Goal: Task Accomplishment & Management: Manage account settings

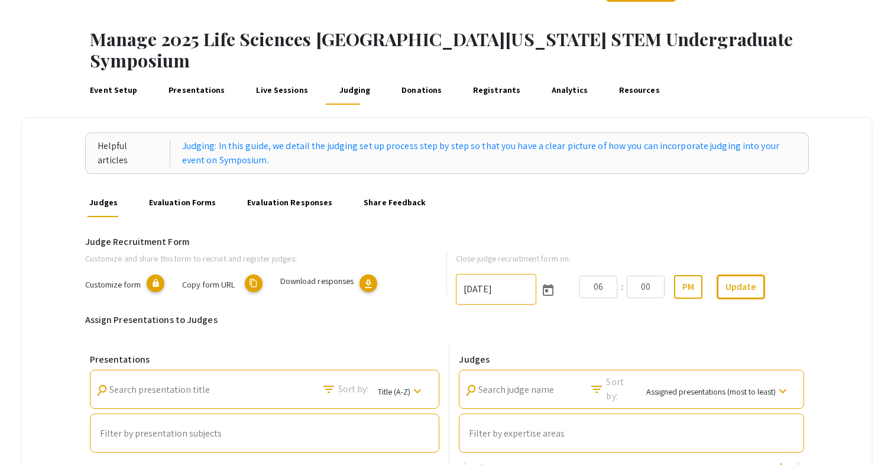
scroll to position [19, 0]
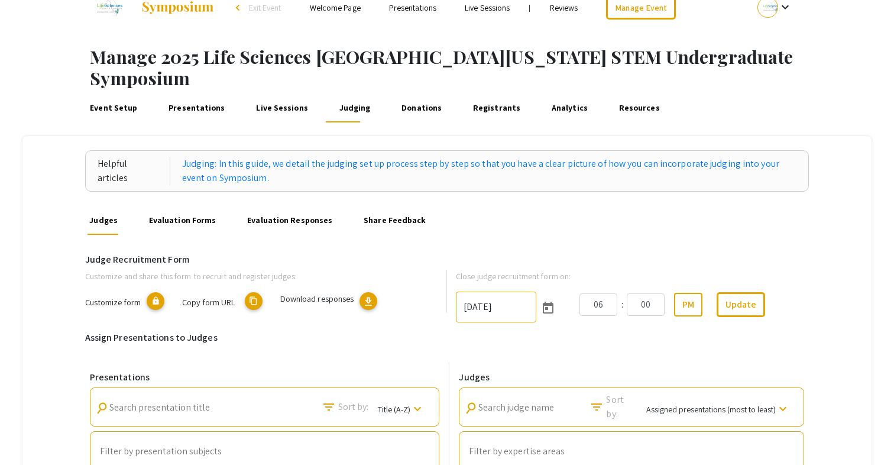
click at [197, 94] on link "Presentations" at bounding box center [196, 108] width 61 height 28
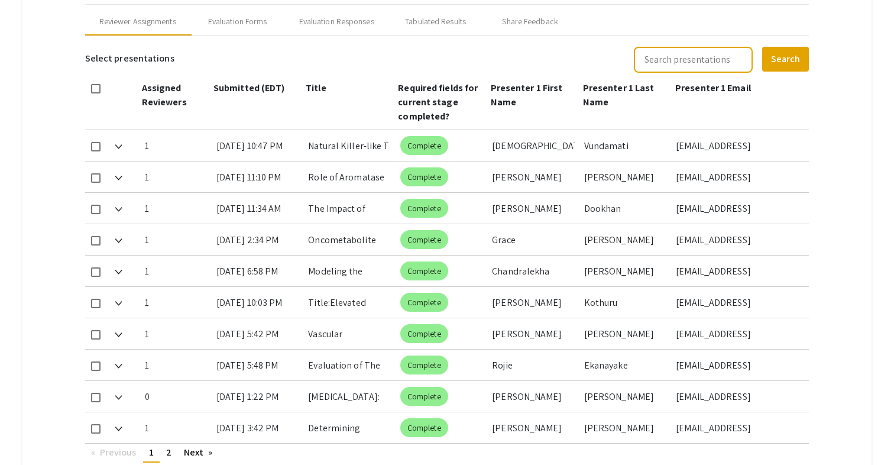
type input "10/25/2025"
type input "05"
type input "00"
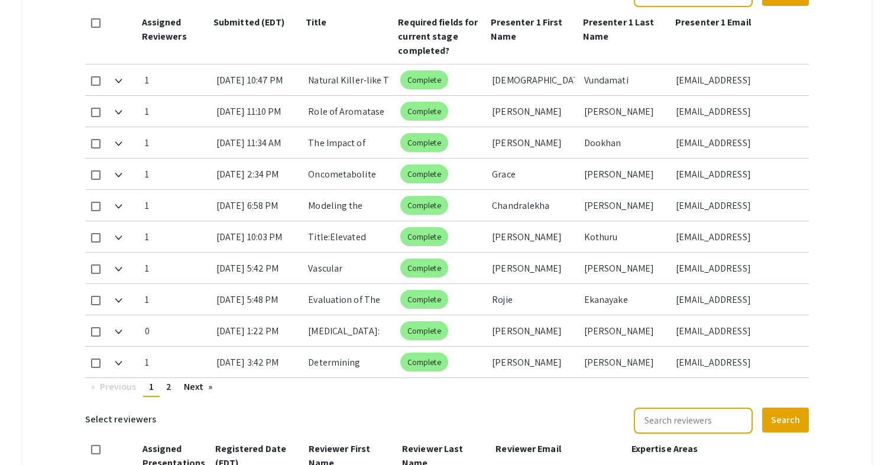
scroll to position [594, 0]
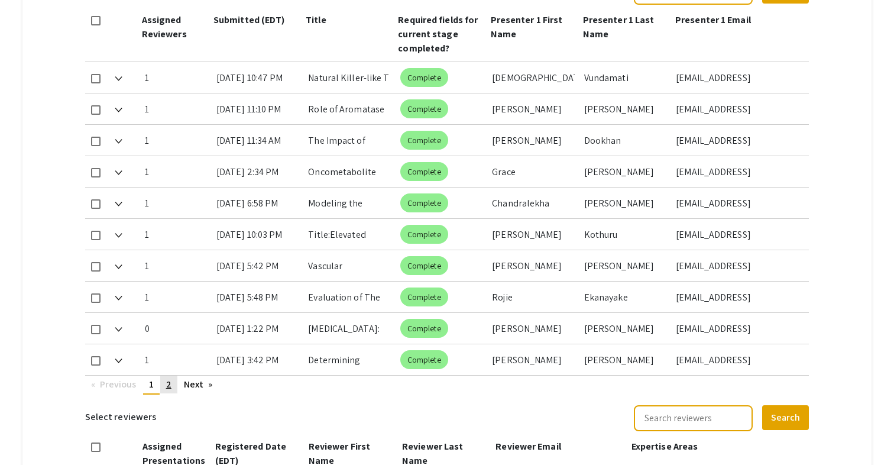
click at [166, 375] on link "page 2" at bounding box center [168, 384] width 17 height 18
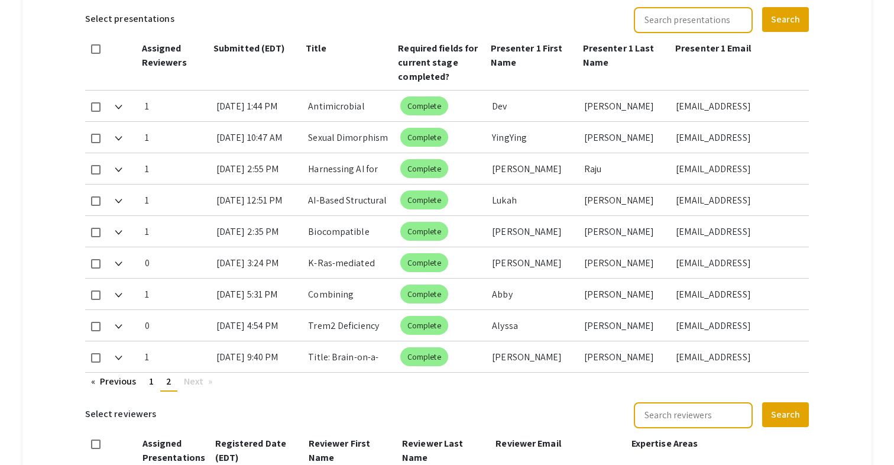
scroll to position [564, 0]
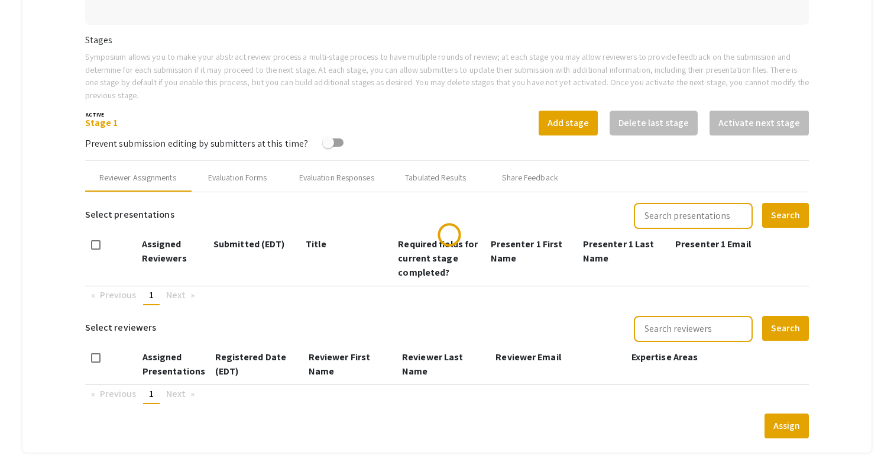
scroll to position [371, 0]
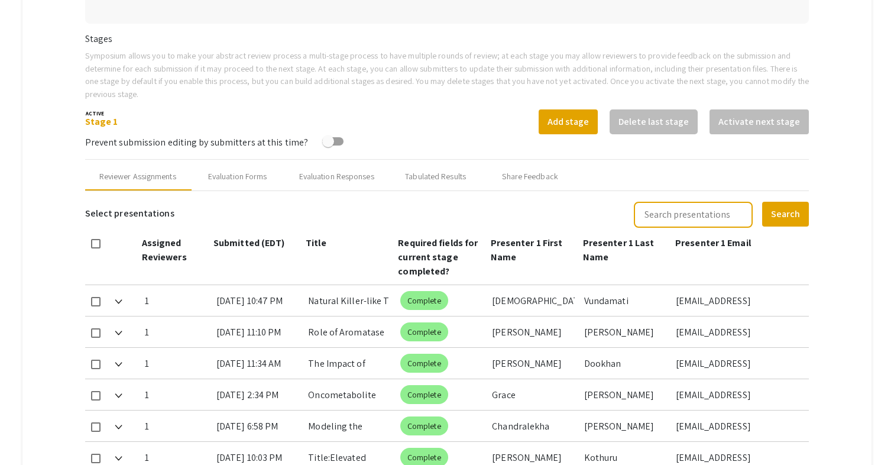
type input "10/25/2025"
type input "05"
type input "00"
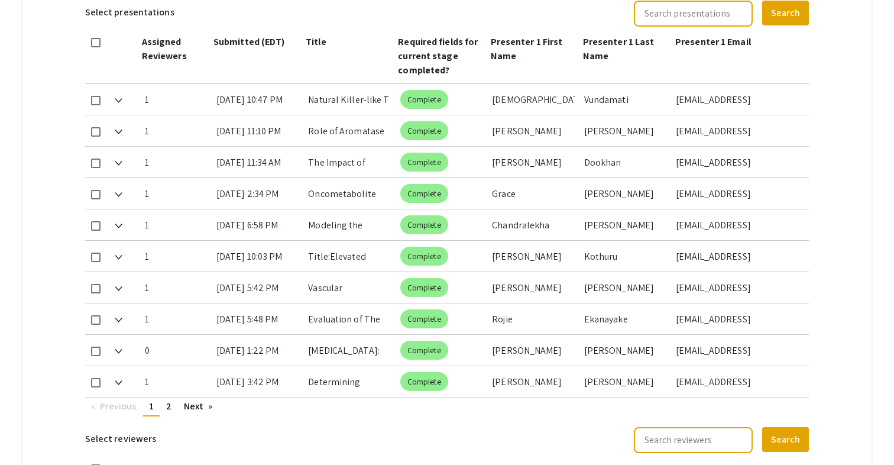
scroll to position [576, 0]
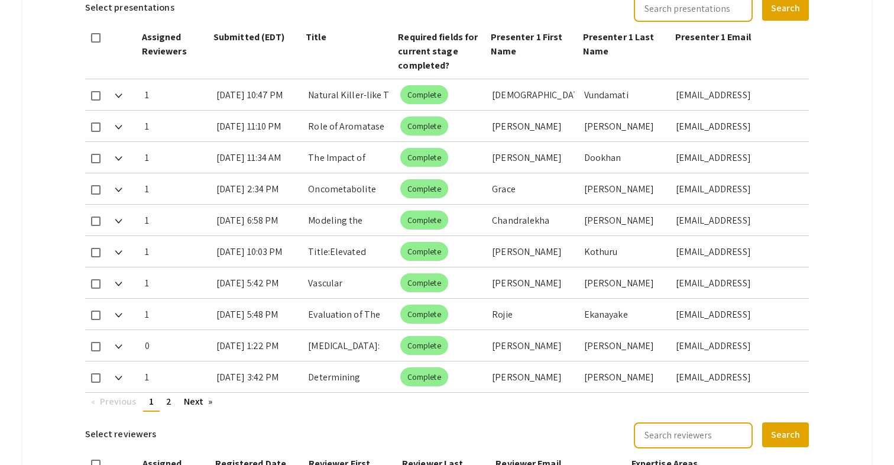
click at [95, 342] on span at bounding box center [95, 346] width 9 height 9
click at [95, 351] on input "checkbox" at bounding box center [95, 351] width 1 height 1
checkbox input "true"
click at [171, 393] on link "page 2" at bounding box center [168, 402] width 17 height 18
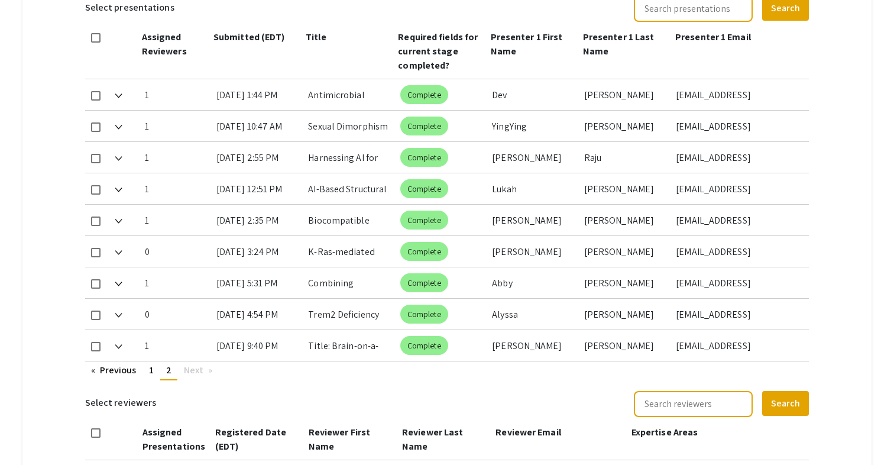
click at [92, 299] on mat-checkbox at bounding box center [95, 314] width 9 height 31
click at [99, 310] on span at bounding box center [95, 314] width 9 height 9
click at [96, 320] on input "checkbox" at bounding box center [95, 320] width 1 height 1
checkbox input "true"
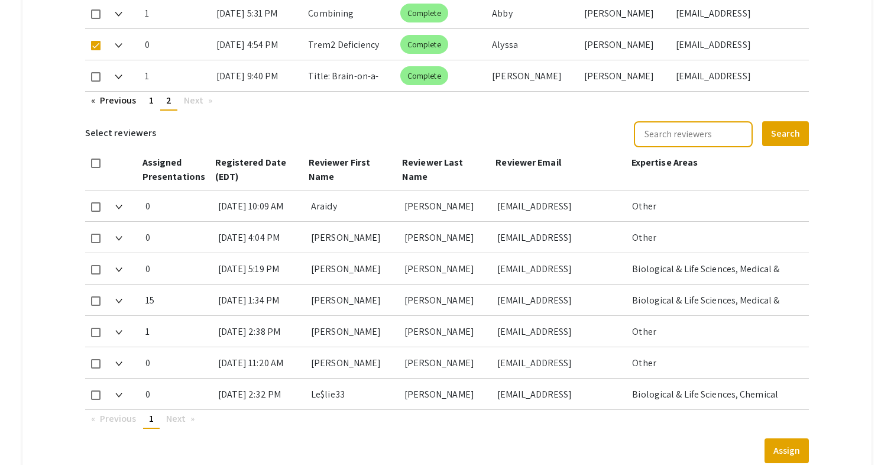
scroll to position [860, 0]
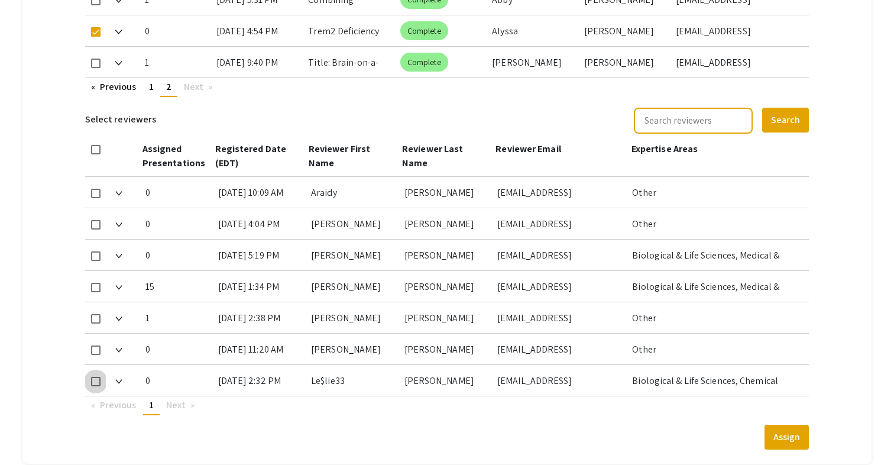
click at [98, 377] on span at bounding box center [95, 381] width 9 height 9
click at [96, 386] on input "checkbox" at bounding box center [95, 386] width 1 height 1
checkbox input "true"
click at [783, 424] on button "Assign" at bounding box center [786, 436] width 44 height 25
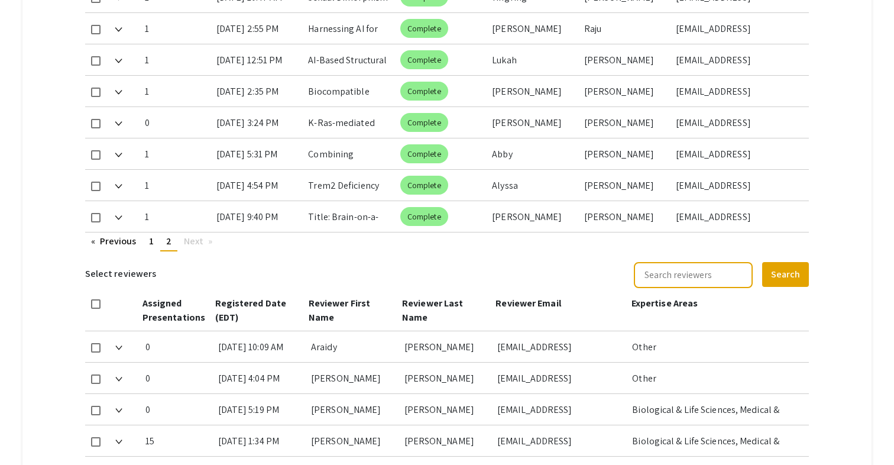
scroll to position [709, 0]
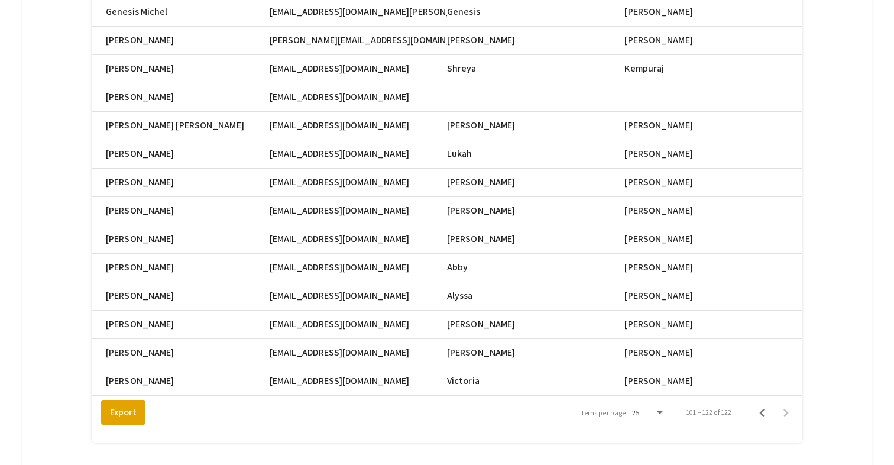
scroll to position [0, 527]
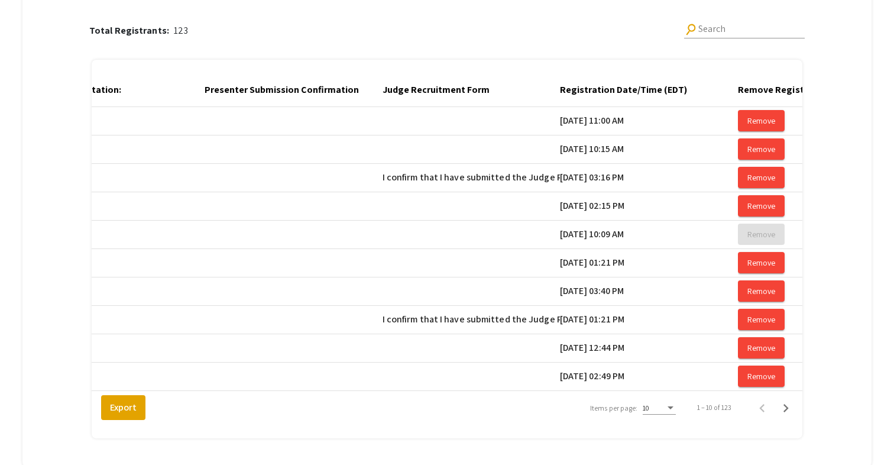
scroll to position [0, 1487]
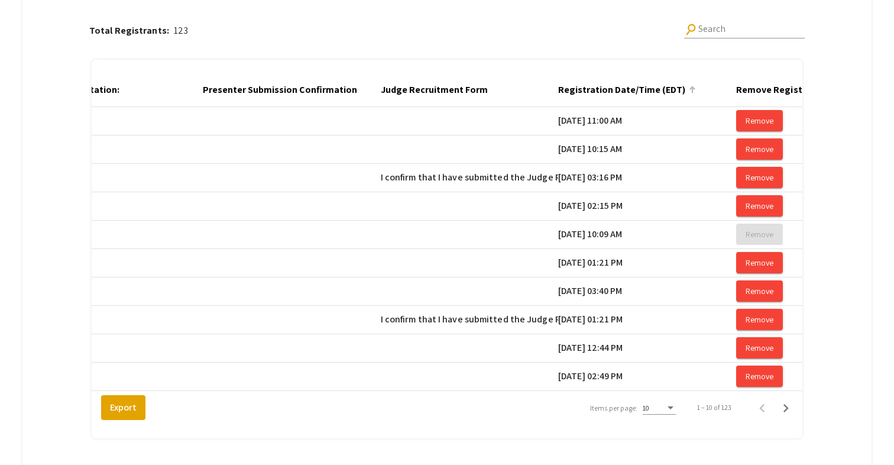
click at [686, 83] on div "Registration Date/Time (EDT)" at bounding box center [627, 90] width 138 height 14
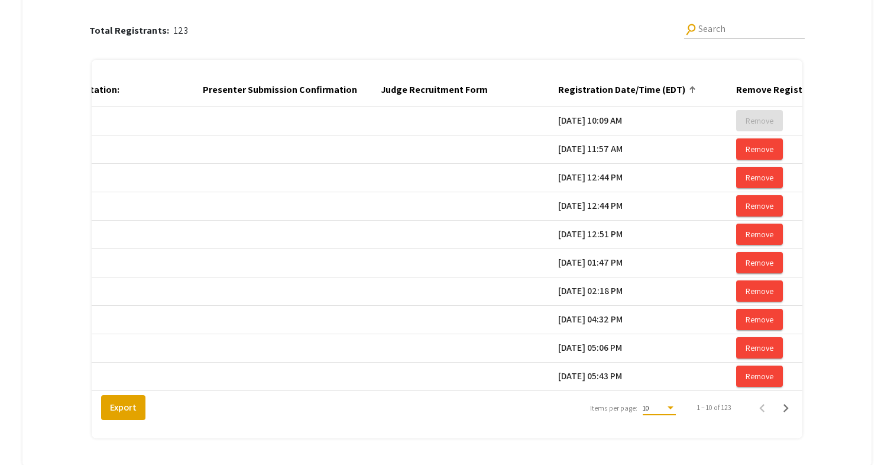
click at [667, 406] on div "Items per page:" at bounding box center [670, 407] width 6 height 3
click at [663, 406] on span "25" at bounding box center [657, 407] width 33 height 21
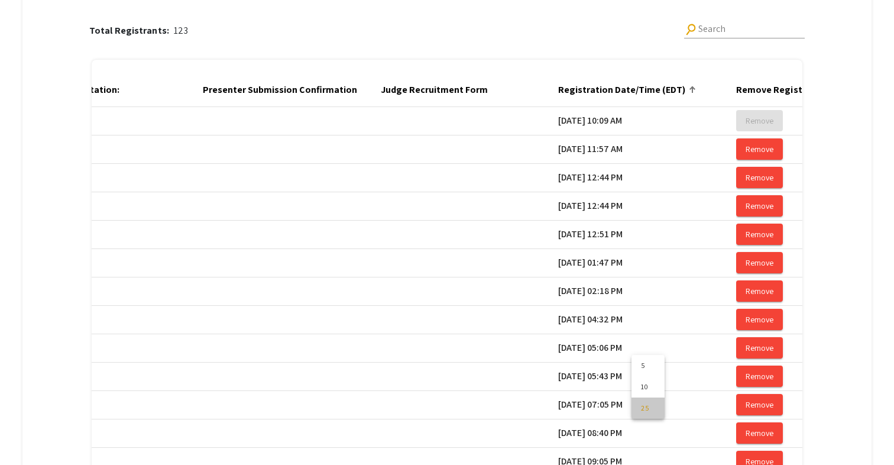
scroll to position [643, 0]
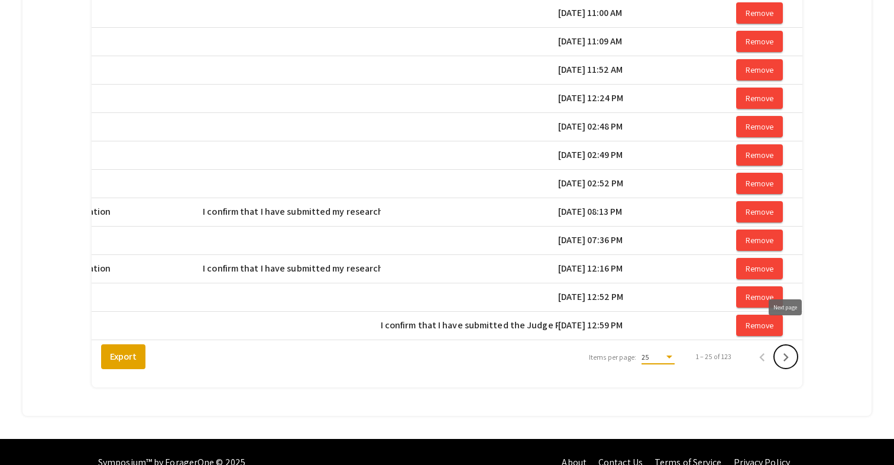
click at [782, 349] on icon "Next page" at bounding box center [785, 357] width 17 height 17
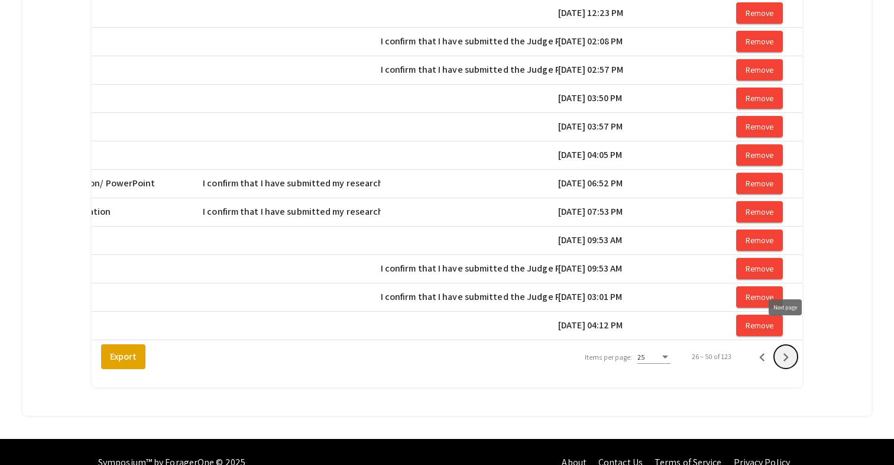
click at [782, 349] on icon "Next page" at bounding box center [785, 357] width 17 height 17
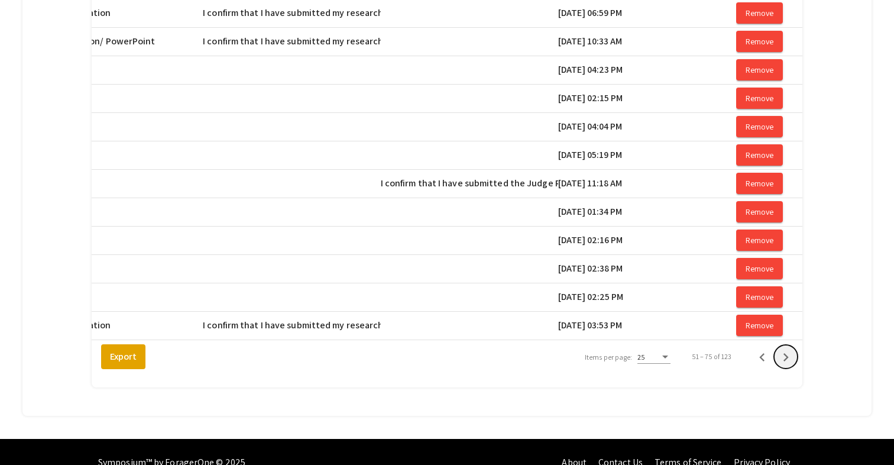
click at [782, 349] on icon "Next page" at bounding box center [785, 357] width 17 height 17
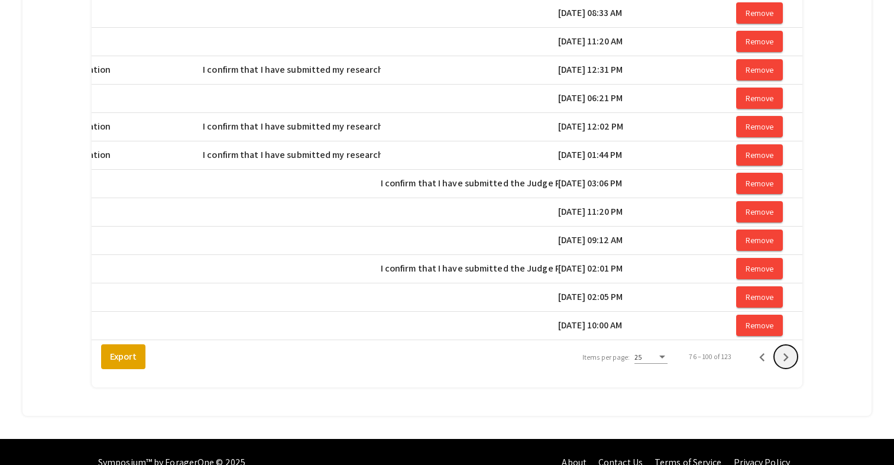
click at [782, 349] on icon "Next page" at bounding box center [785, 357] width 17 height 17
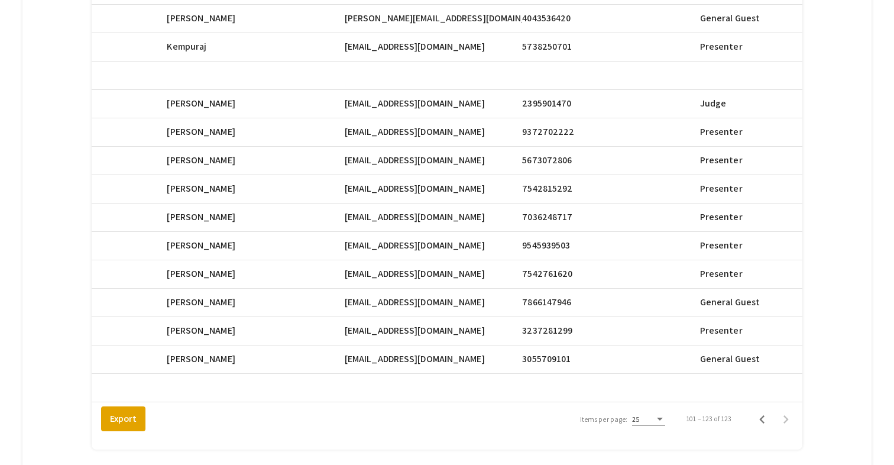
scroll to position [0, 445]
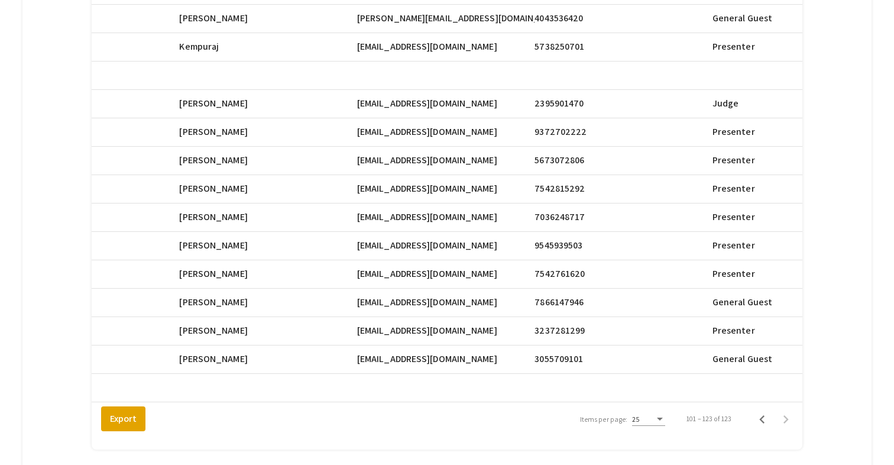
drag, startPoint x: 461, startPoint y: 309, endPoint x: 357, endPoint y: 310, distance: 103.5
click at [357, 323] on span "[EMAIL_ADDRESS][DOMAIN_NAME]" at bounding box center [427, 330] width 140 height 14
copy span "[EMAIL_ADDRESS][DOMAIN_NAME]"
